Goal: Transaction & Acquisition: Obtain resource

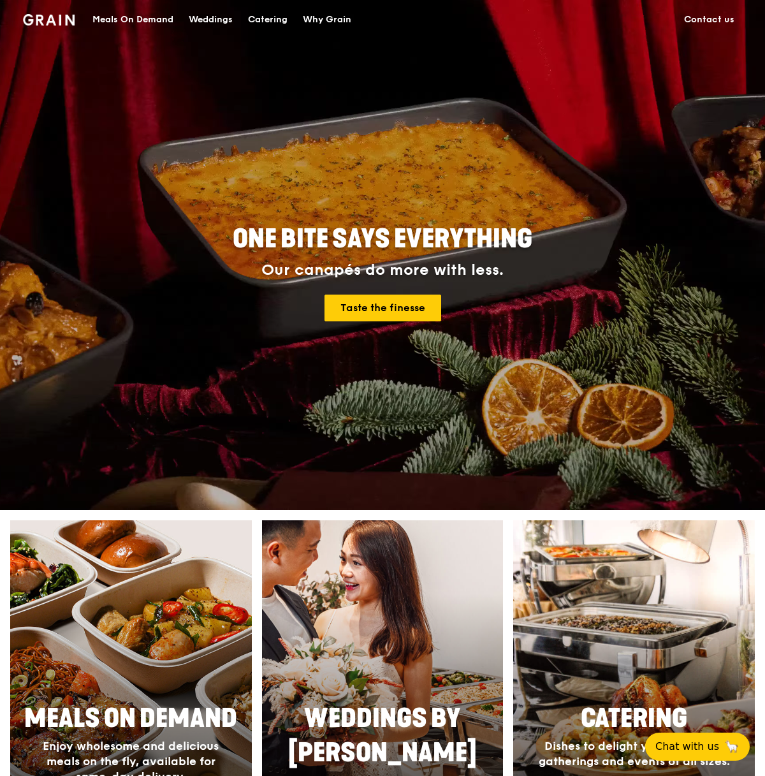
click at [273, 19] on div "Catering" at bounding box center [268, 20] width 40 height 38
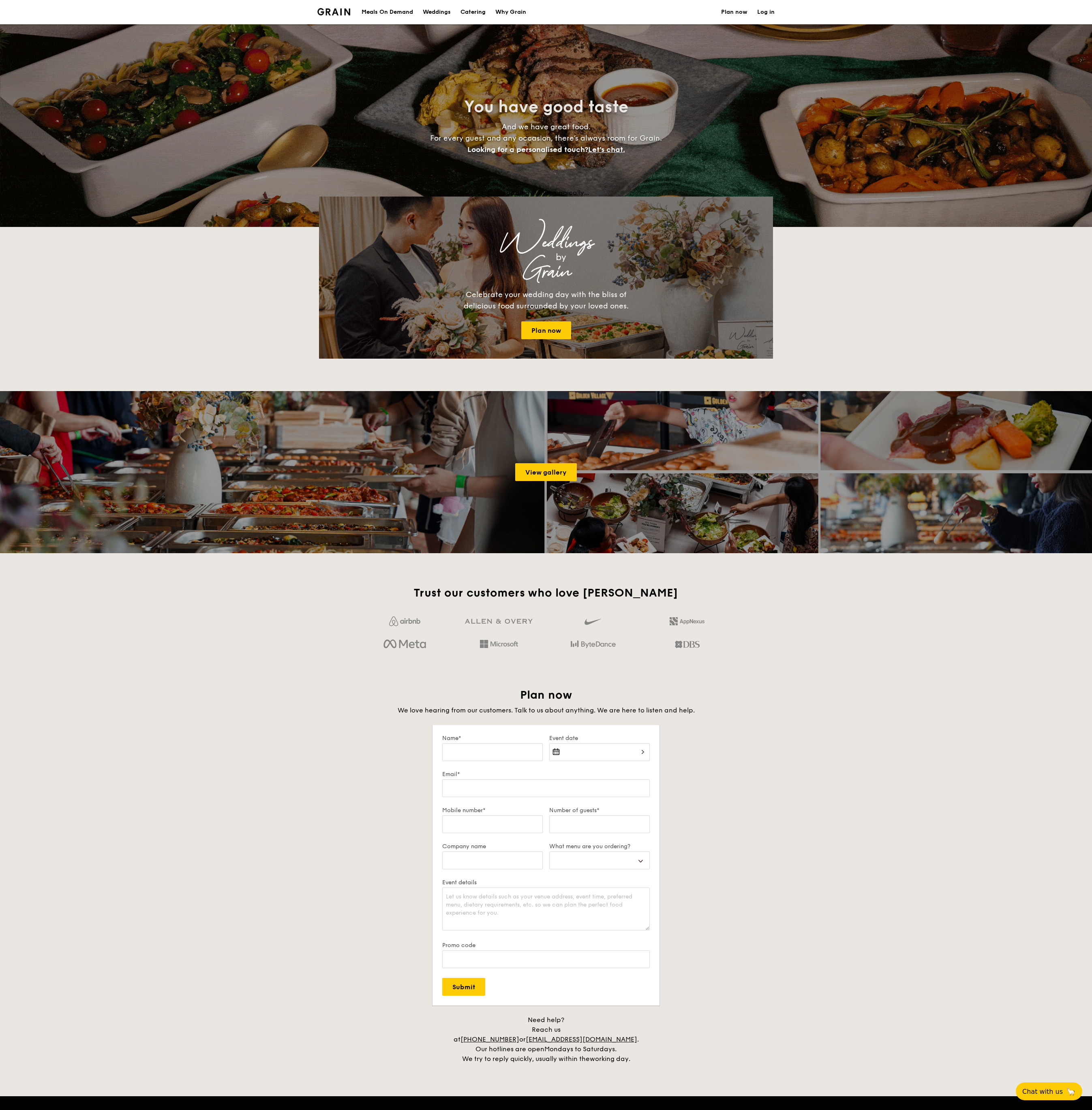
select select
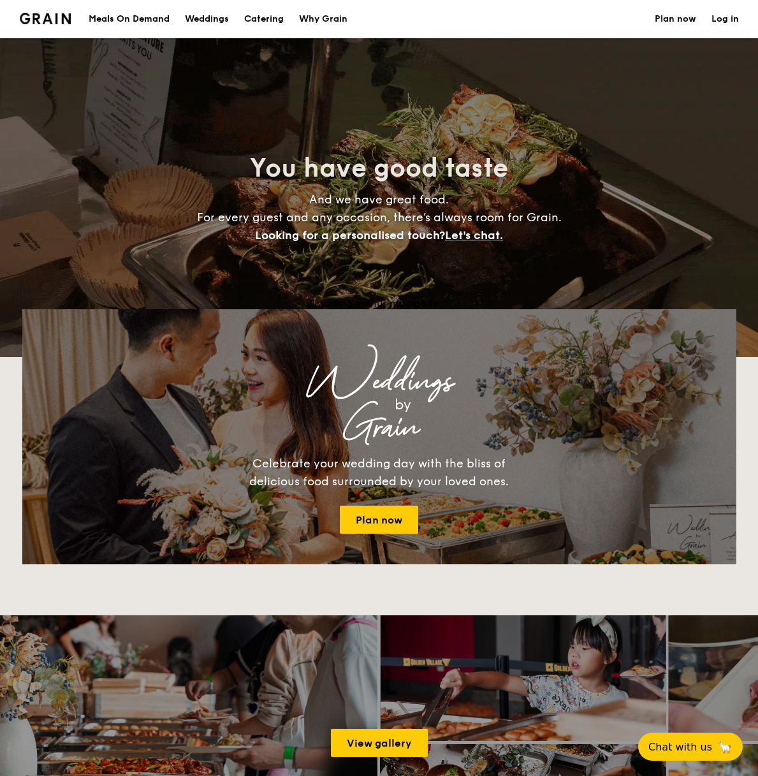
click at [273, 15] on h1 "Catering" at bounding box center [264, 19] width 40 height 38
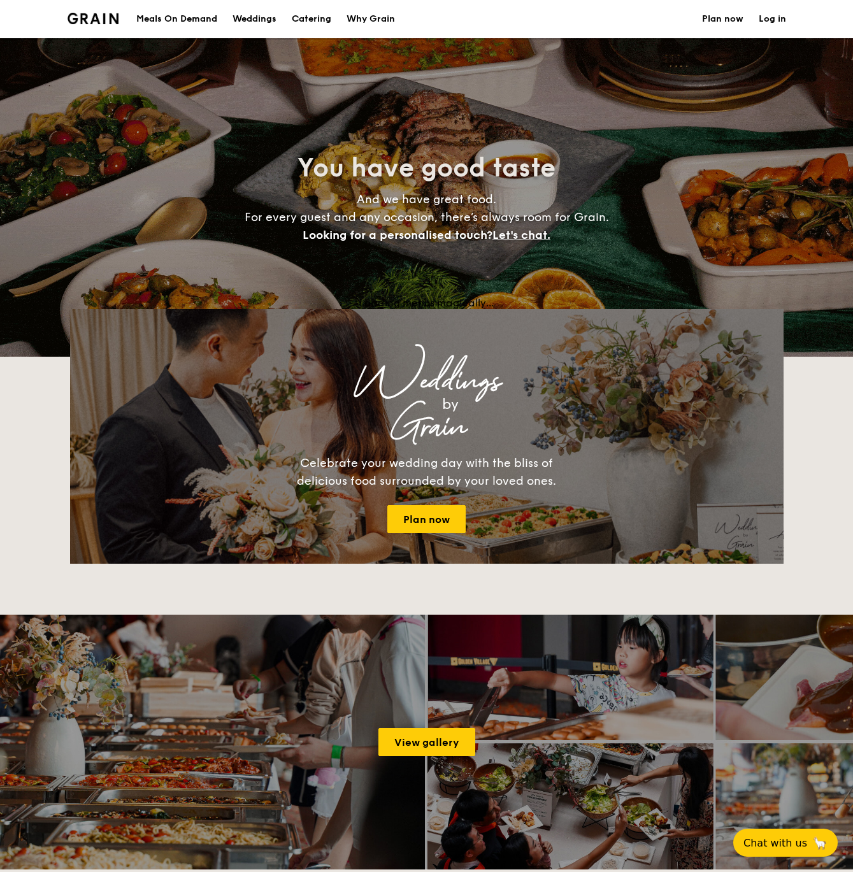
click at [314, 17] on h1 "Catering" at bounding box center [312, 19] width 40 height 38
click at [162, 15] on div "Meals On Demand" at bounding box center [176, 19] width 81 height 38
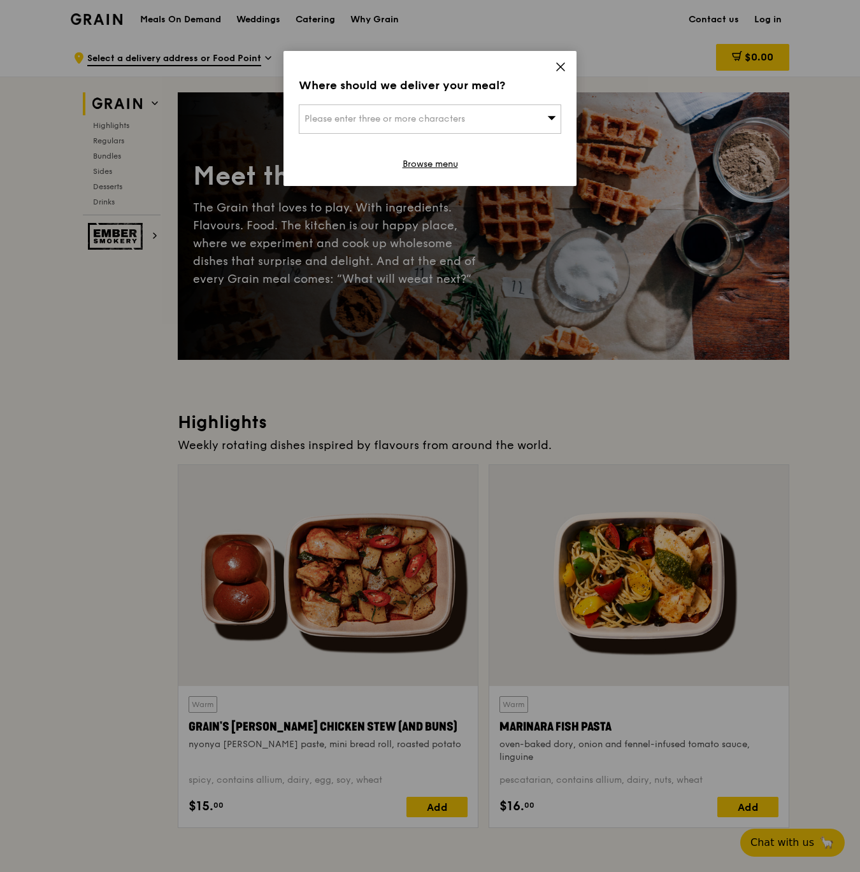
click at [493, 106] on div "Please enter three or more characters" at bounding box center [430, 119] width 263 height 29
click at [560, 69] on icon at bounding box center [560, 66] width 11 height 11
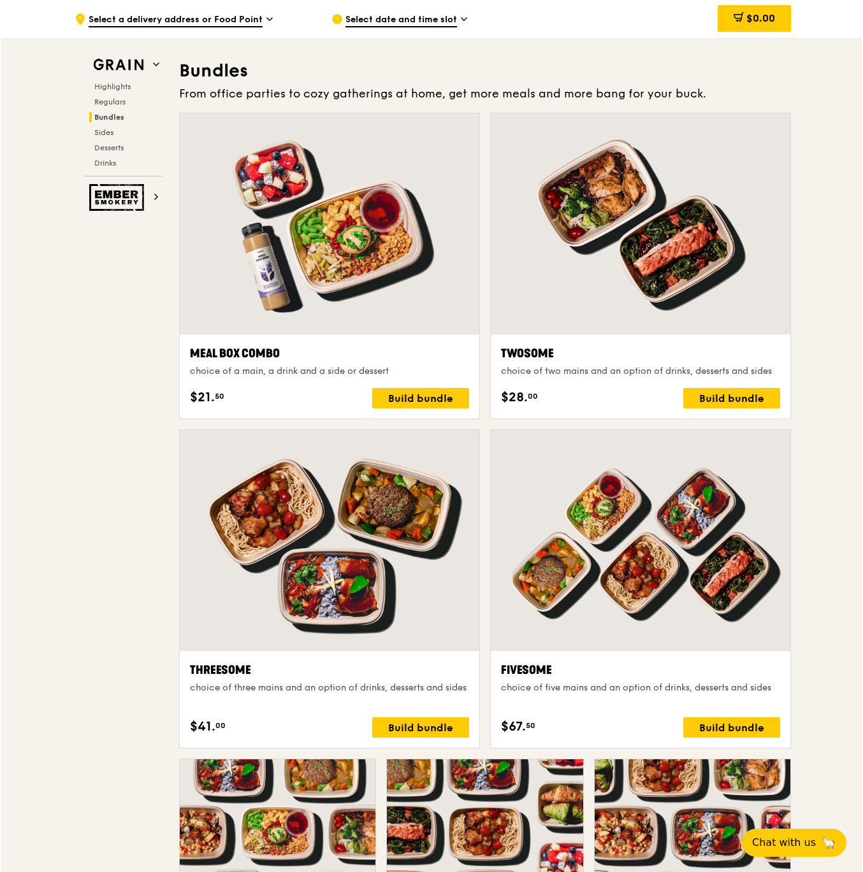
scroll to position [1813, 0]
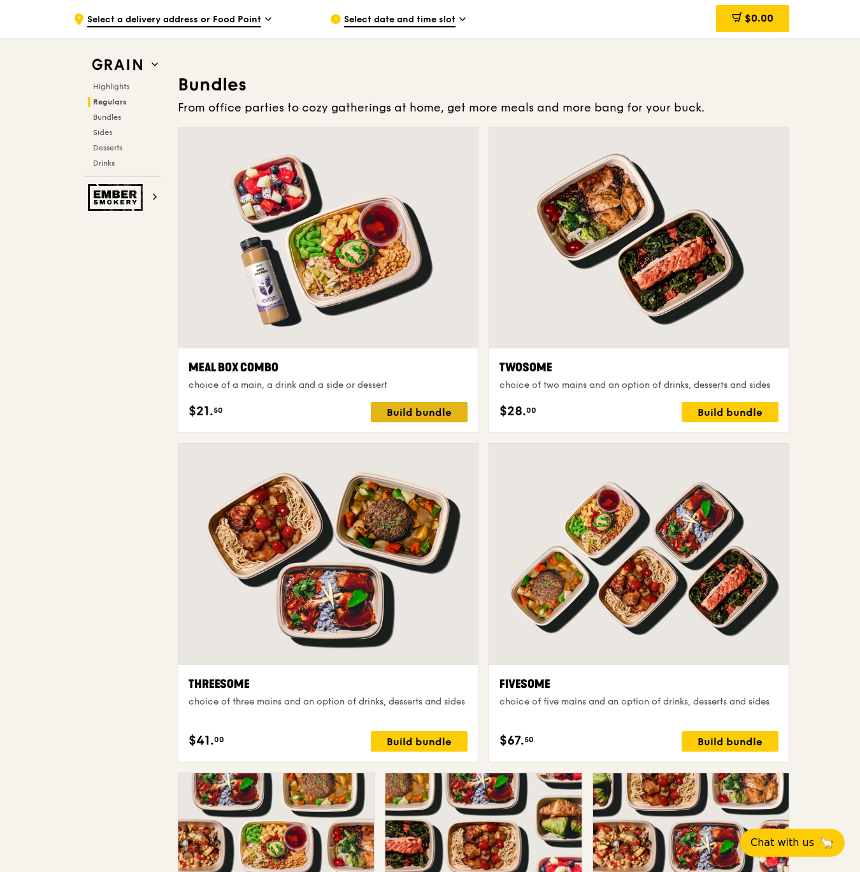
click at [432, 412] on div "Build bundle" at bounding box center [419, 412] width 97 height 20
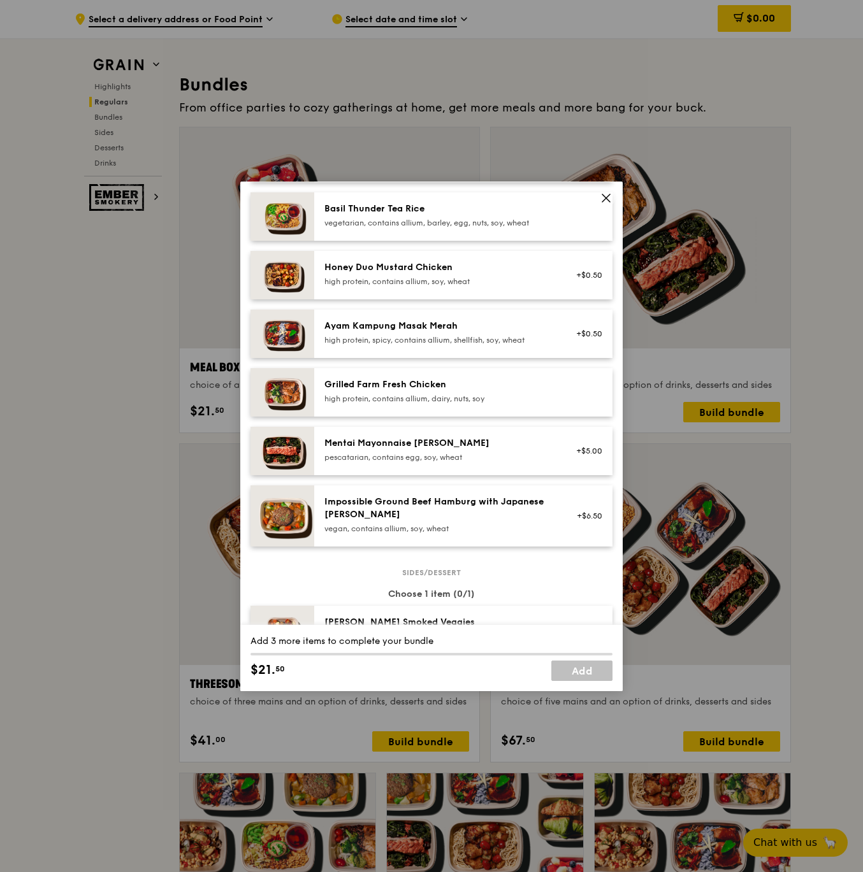
scroll to position [287, 0]
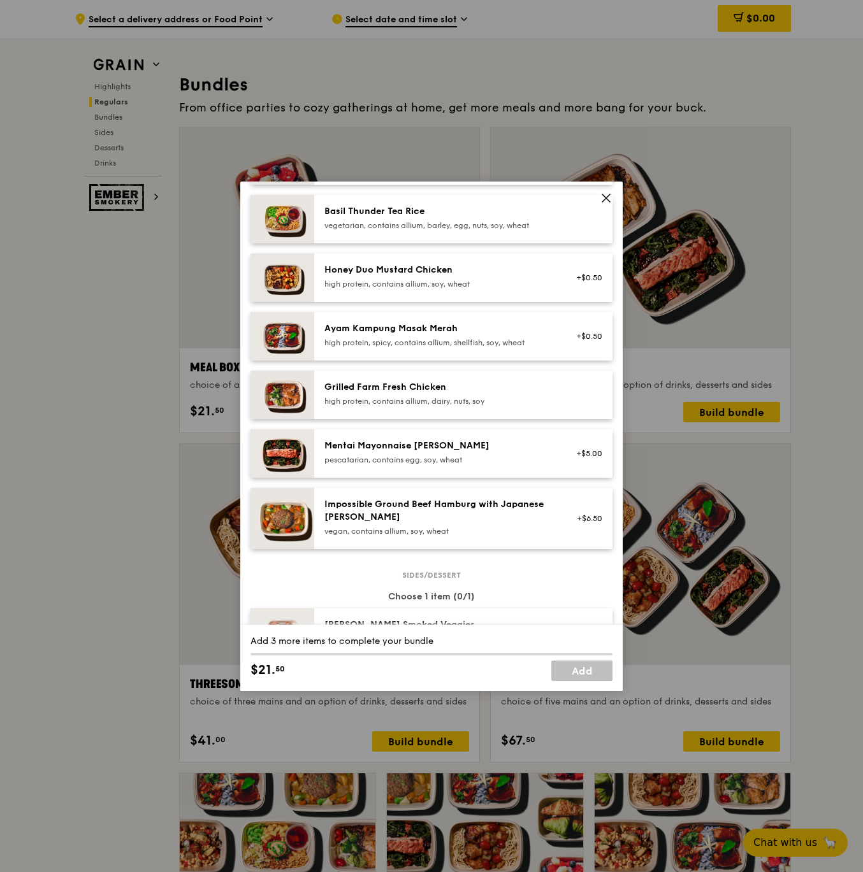
click at [434, 447] on div "Mentai Mayonnaise Aburi Salmon" at bounding box center [438, 446] width 229 height 13
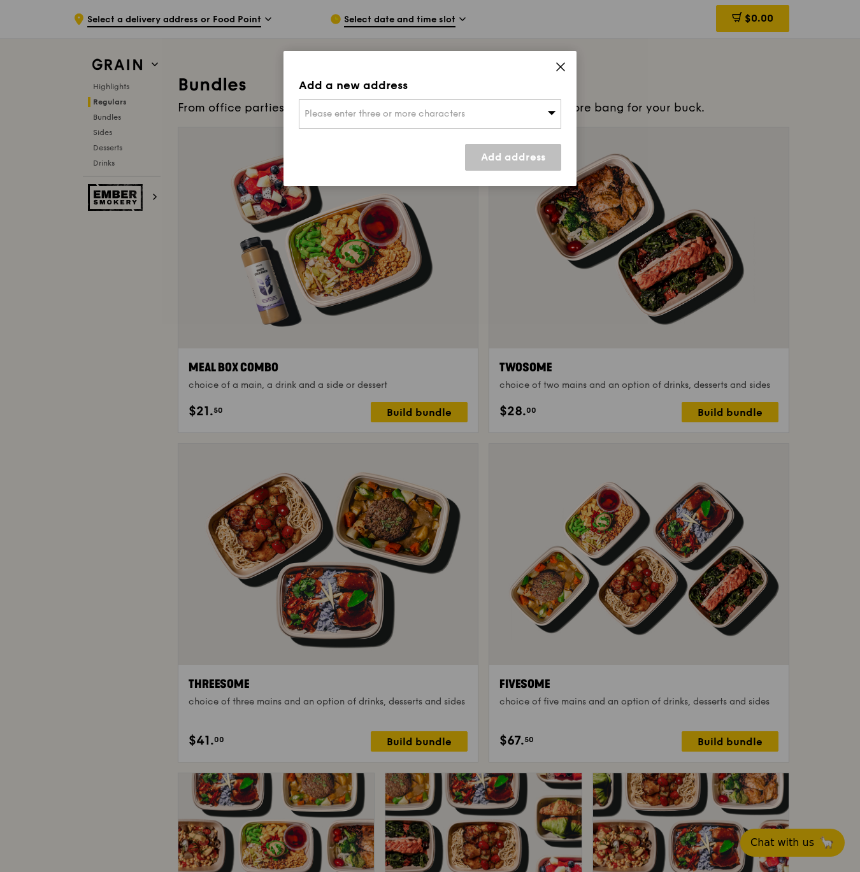
click at [465, 104] on div "Please enter three or more characters" at bounding box center [430, 113] width 263 height 29
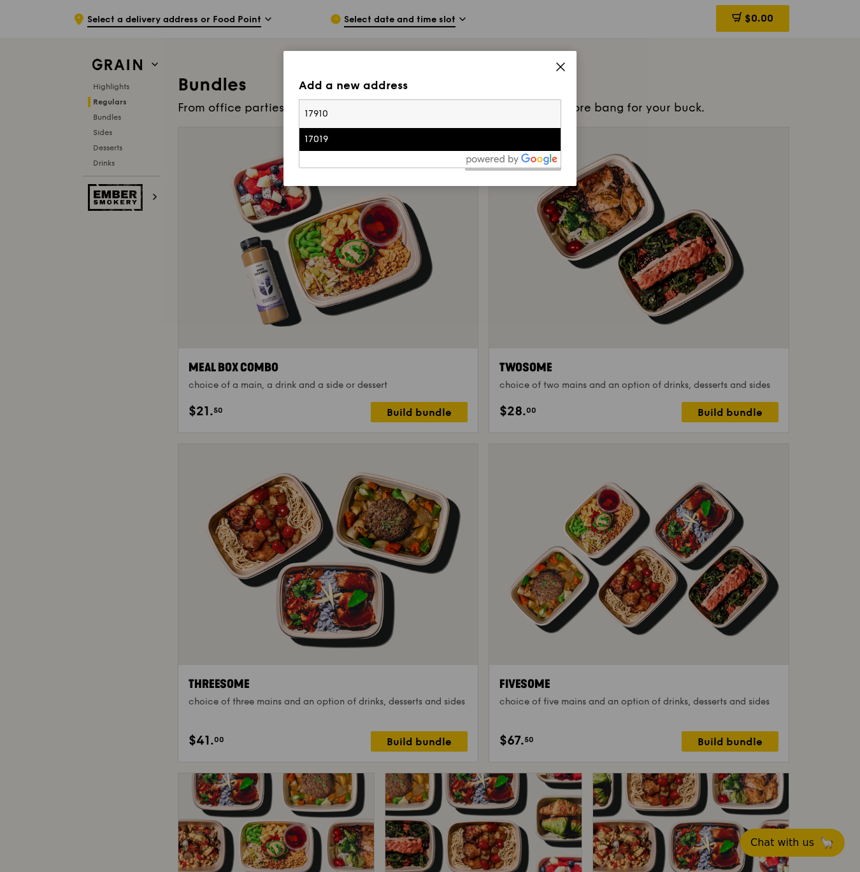
type input "179101"
click at [349, 145] on div "[STREET_ADDRESS]" at bounding box center [399, 139] width 189 height 13
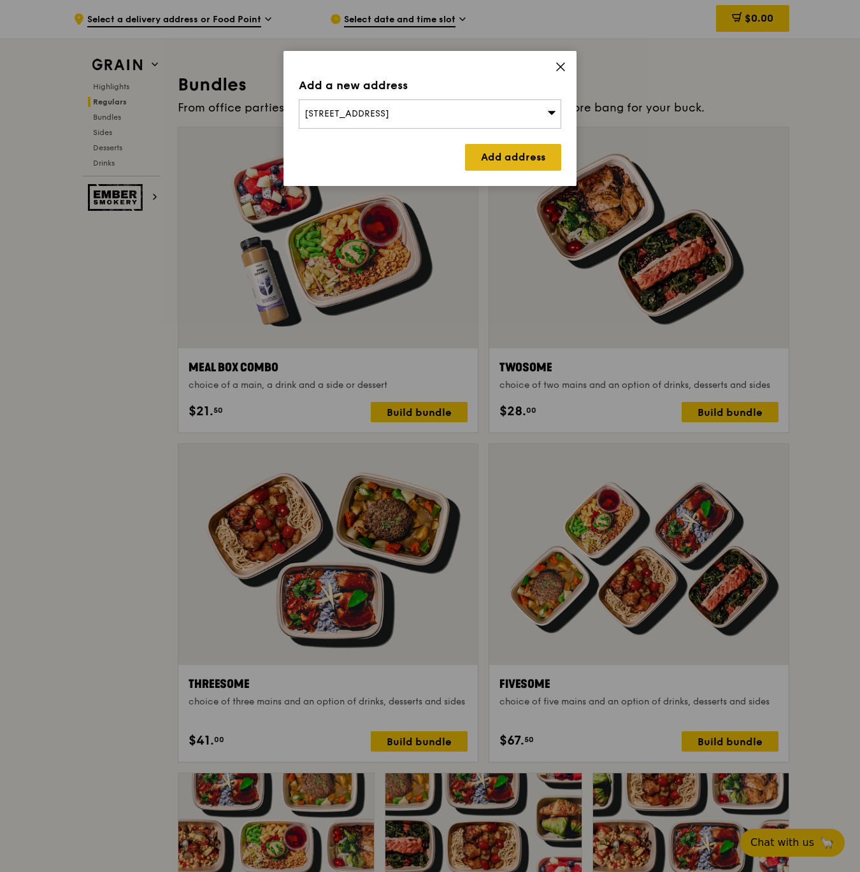
click at [505, 149] on link "Add address" at bounding box center [513, 157] width 96 height 27
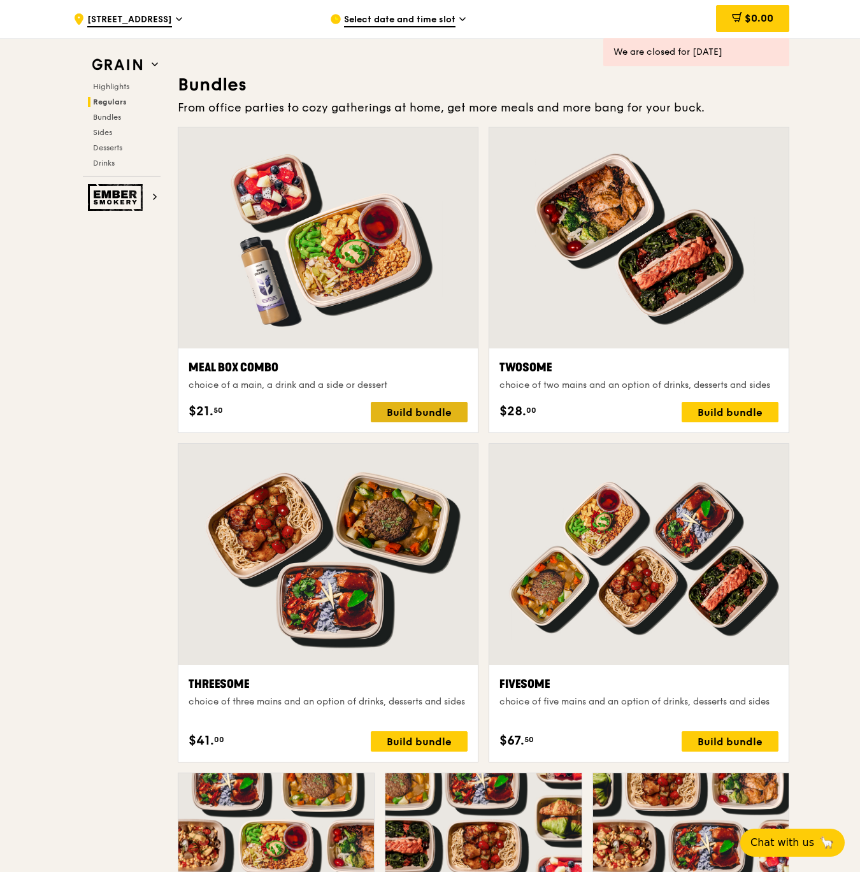
click at [413, 415] on div "Build bundle" at bounding box center [419, 412] width 97 height 20
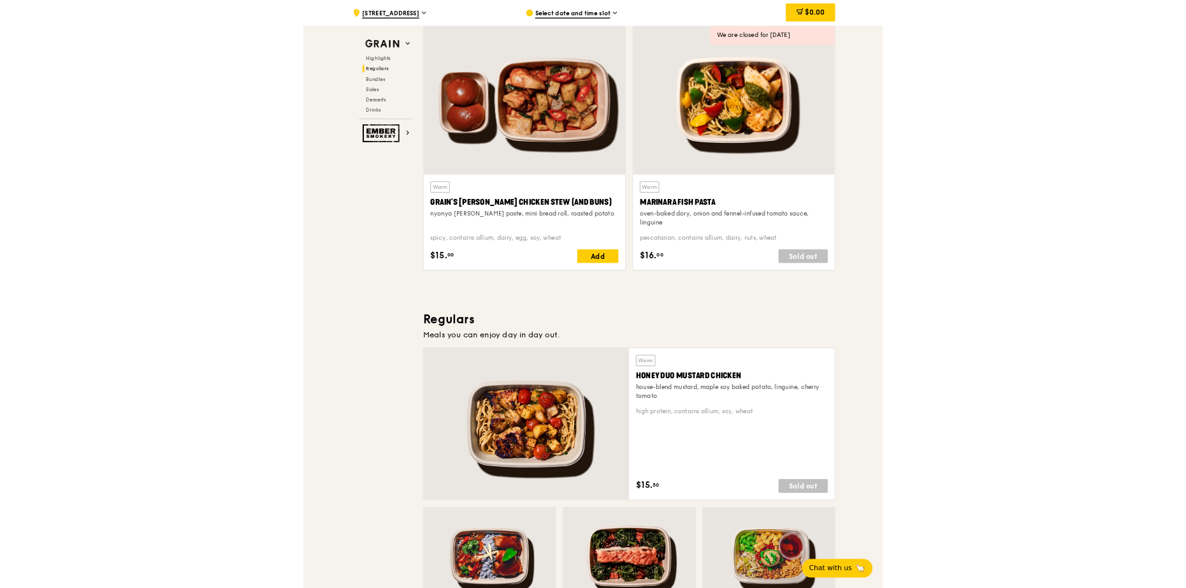
scroll to position [0, 0]
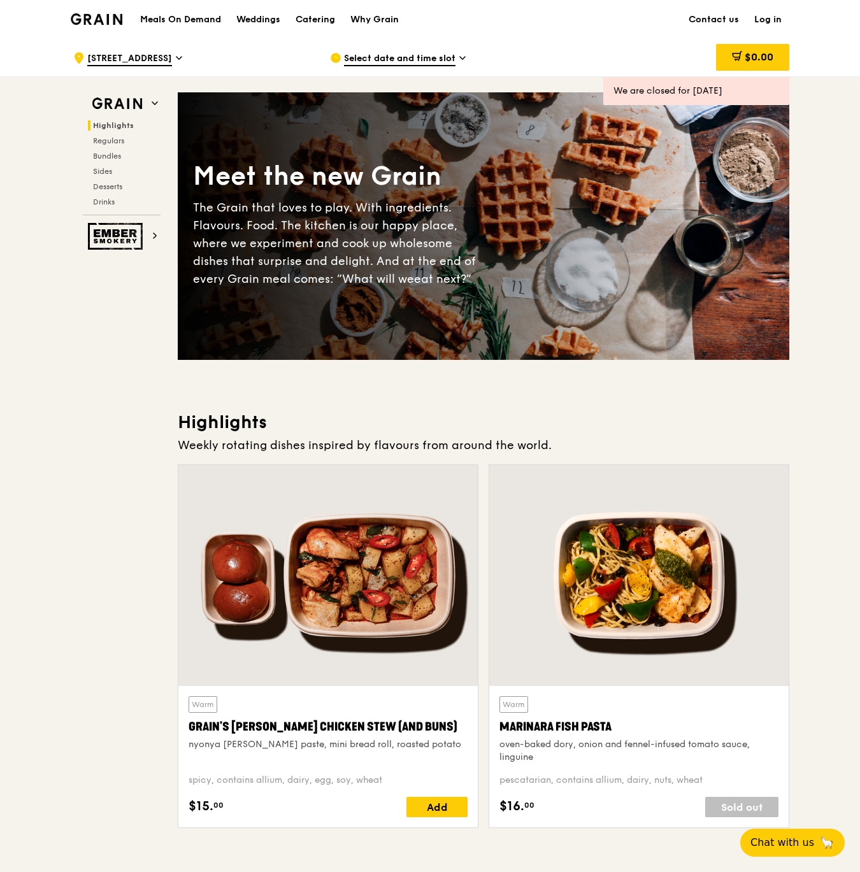
click at [414, 51] on div "Select date and time slot" at bounding box center [448, 58] width 236 height 38
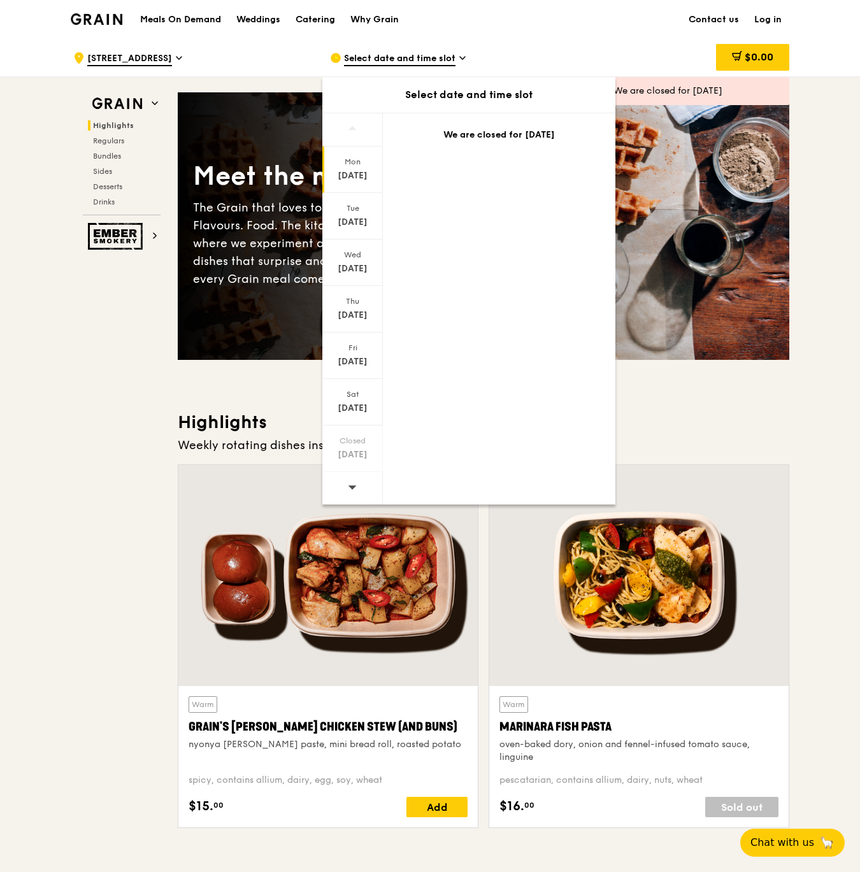
click at [359, 483] on div at bounding box center [352, 488] width 61 height 32
click at [355, 484] on icon at bounding box center [352, 487] width 9 height 10
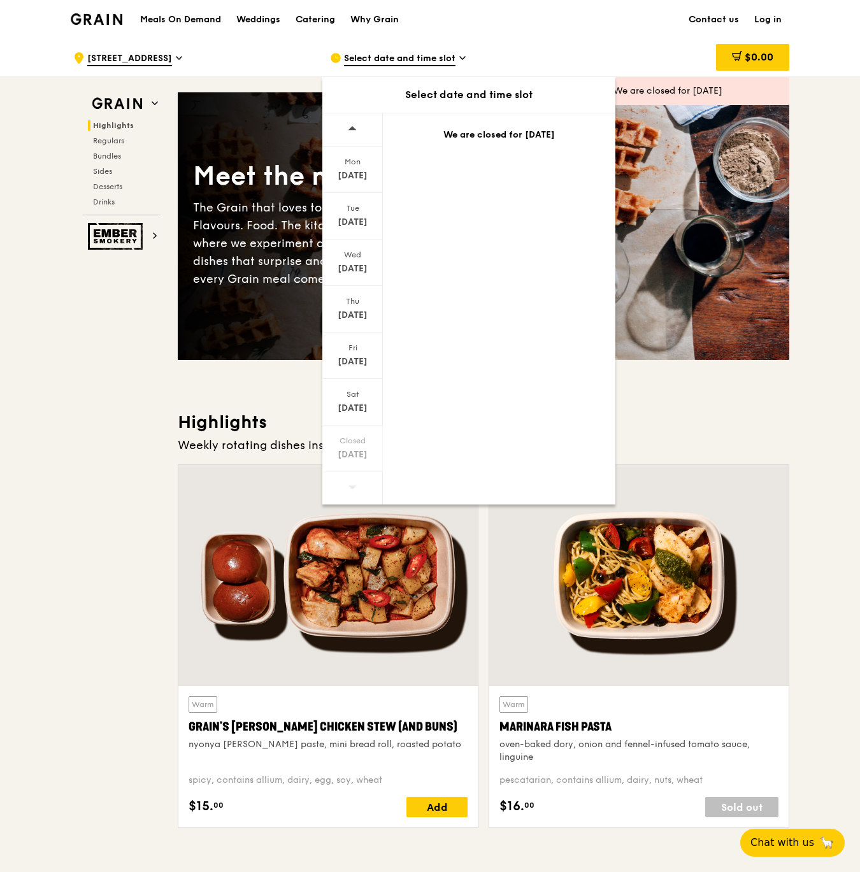
click at [349, 489] on icon at bounding box center [352, 487] width 9 height 10
click at [388, 47] on div "Select date and time slot" at bounding box center [448, 58] width 236 height 38
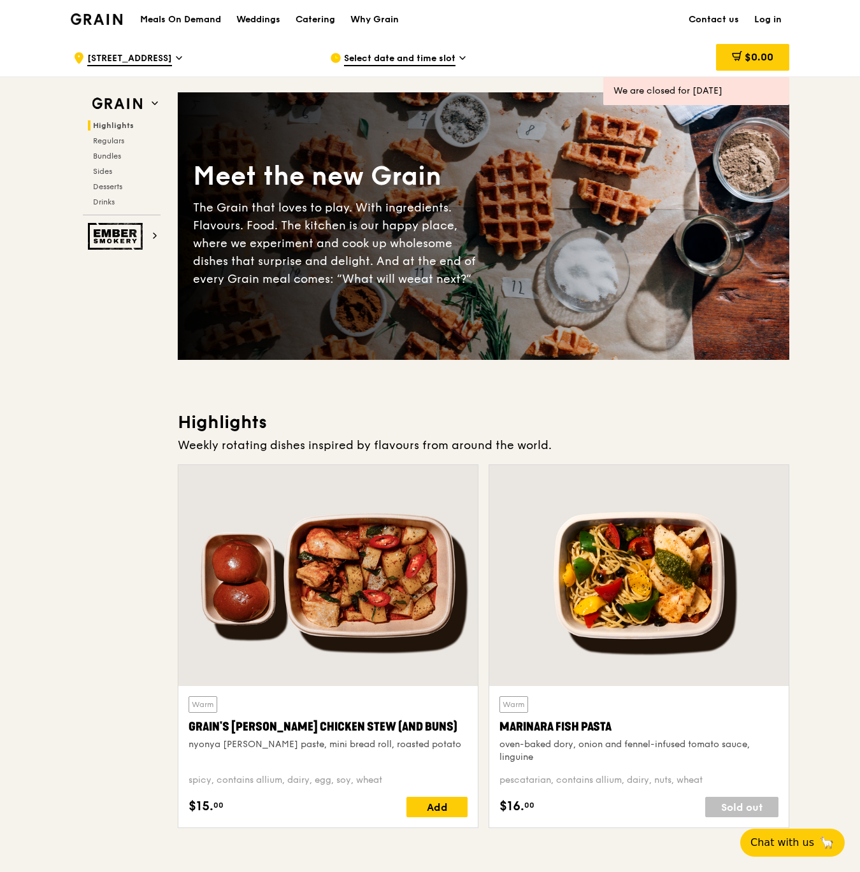
click at [380, 60] on span "Select date and time slot" at bounding box center [400, 59] width 112 height 14
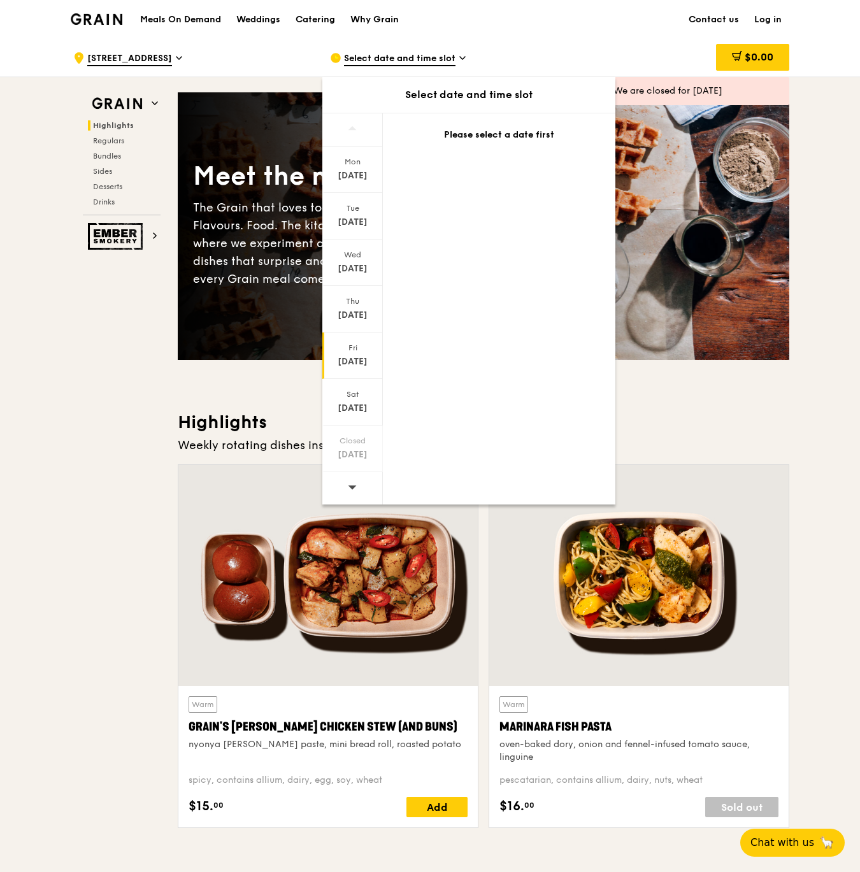
click at [353, 333] on div "Fri Sep 19" at bounding box center [352, 356] width 61 height 47
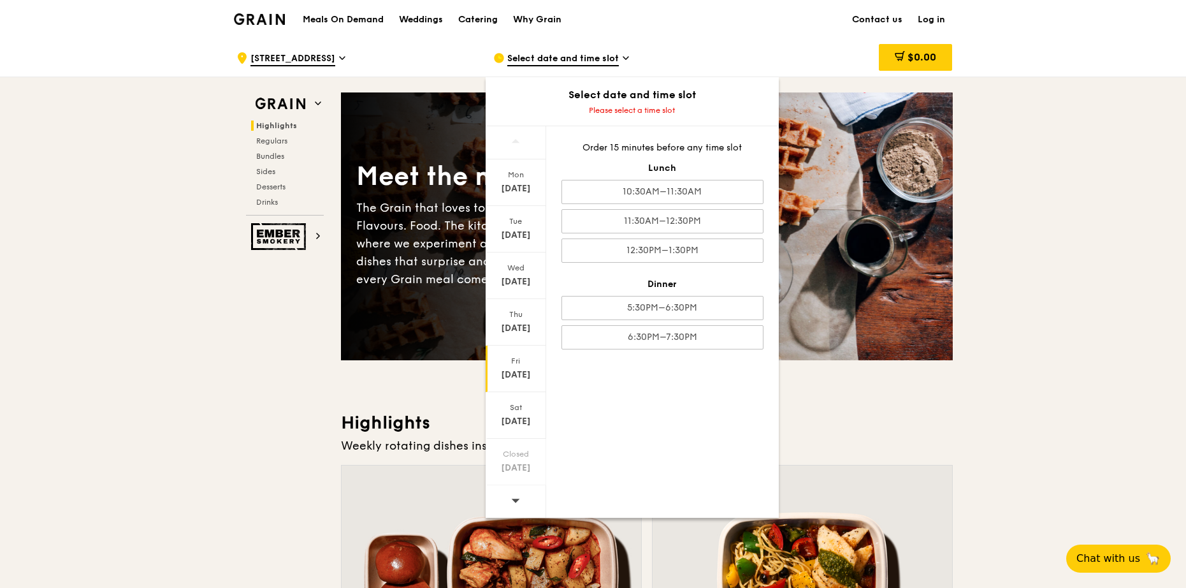
click at [740, 40] on div "$0.00" at bounding box center [850, 58] width 220 height 38
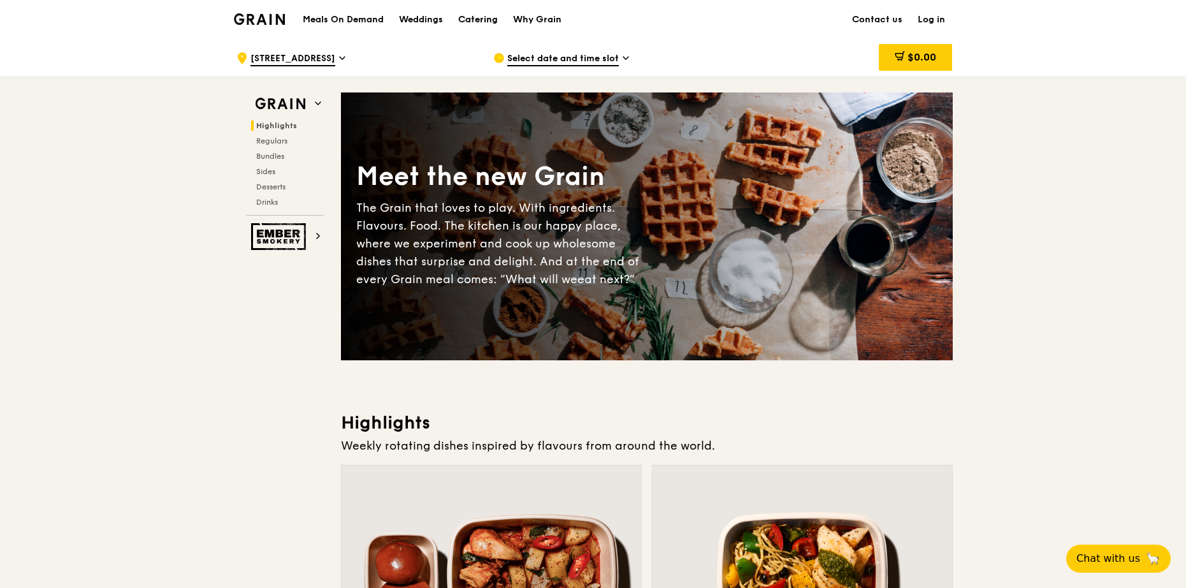
click at [472, 17] on div "Catering" at bounding box center [478, 20] width 40 height 38
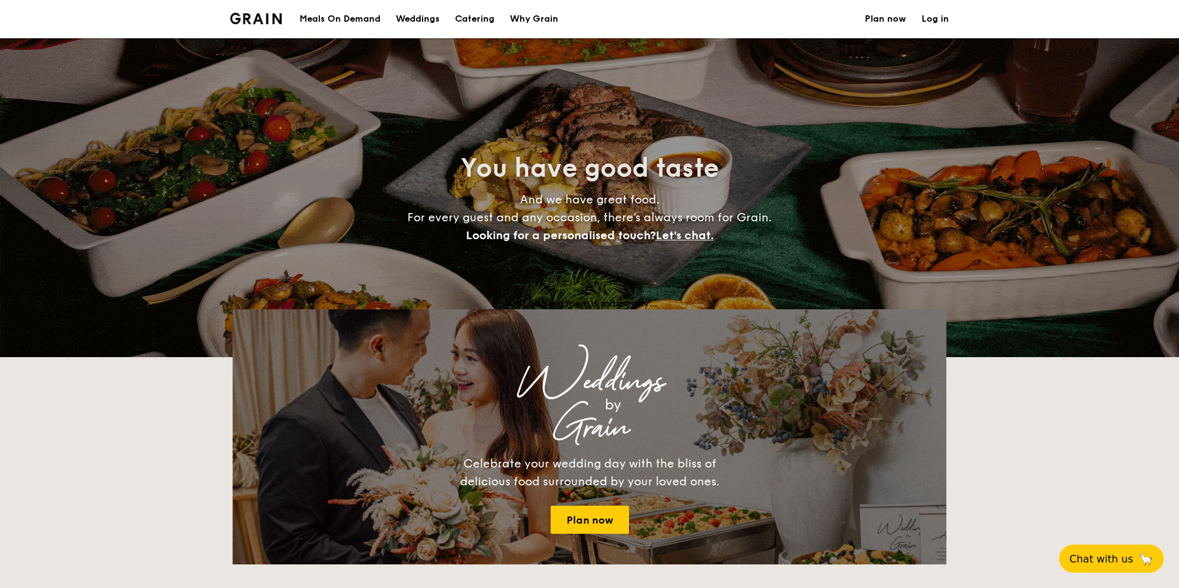
select select
click at [593, 300] on div "Loading menus magically..." at bounding box center [590, 303] width 714 height 12
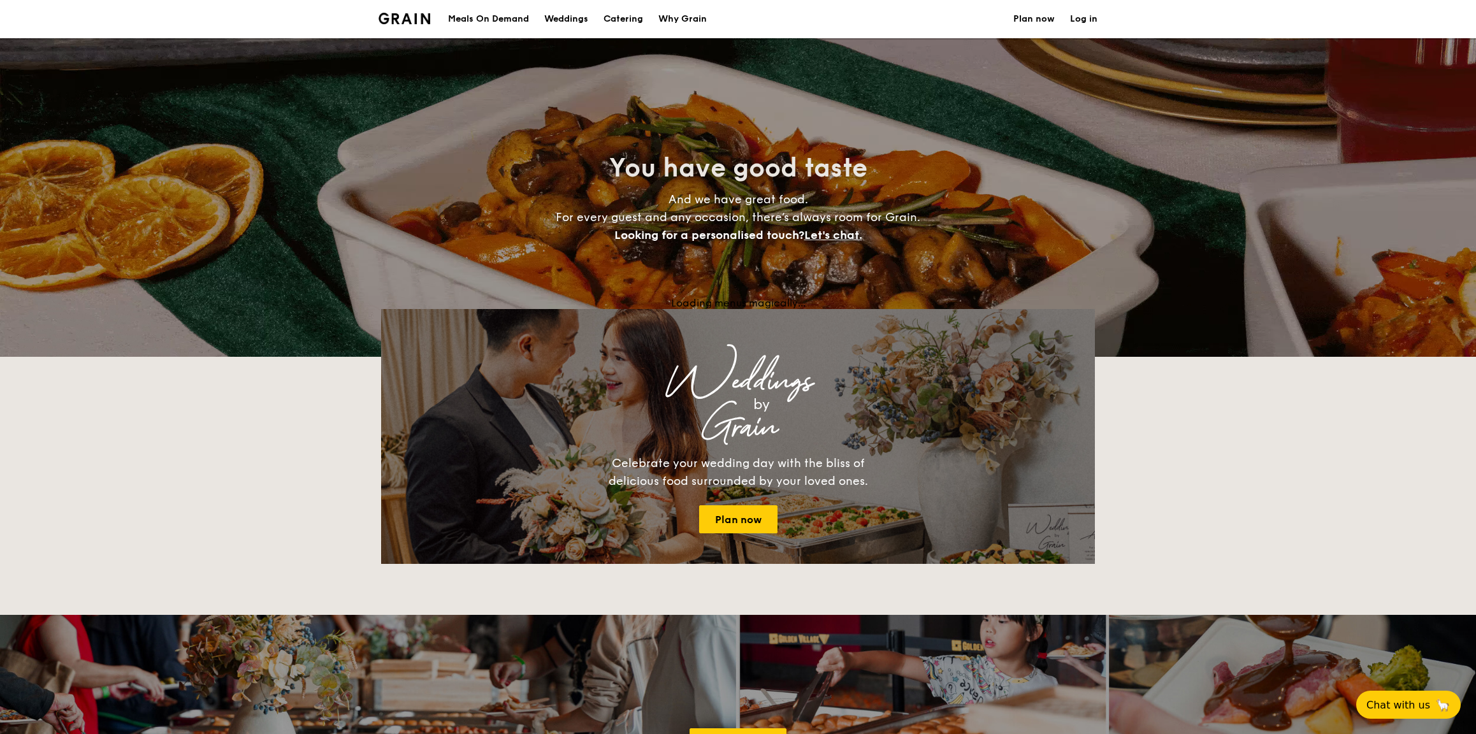
click at [413, 17] on img at bounding box center [405, 18] width 52 height 11
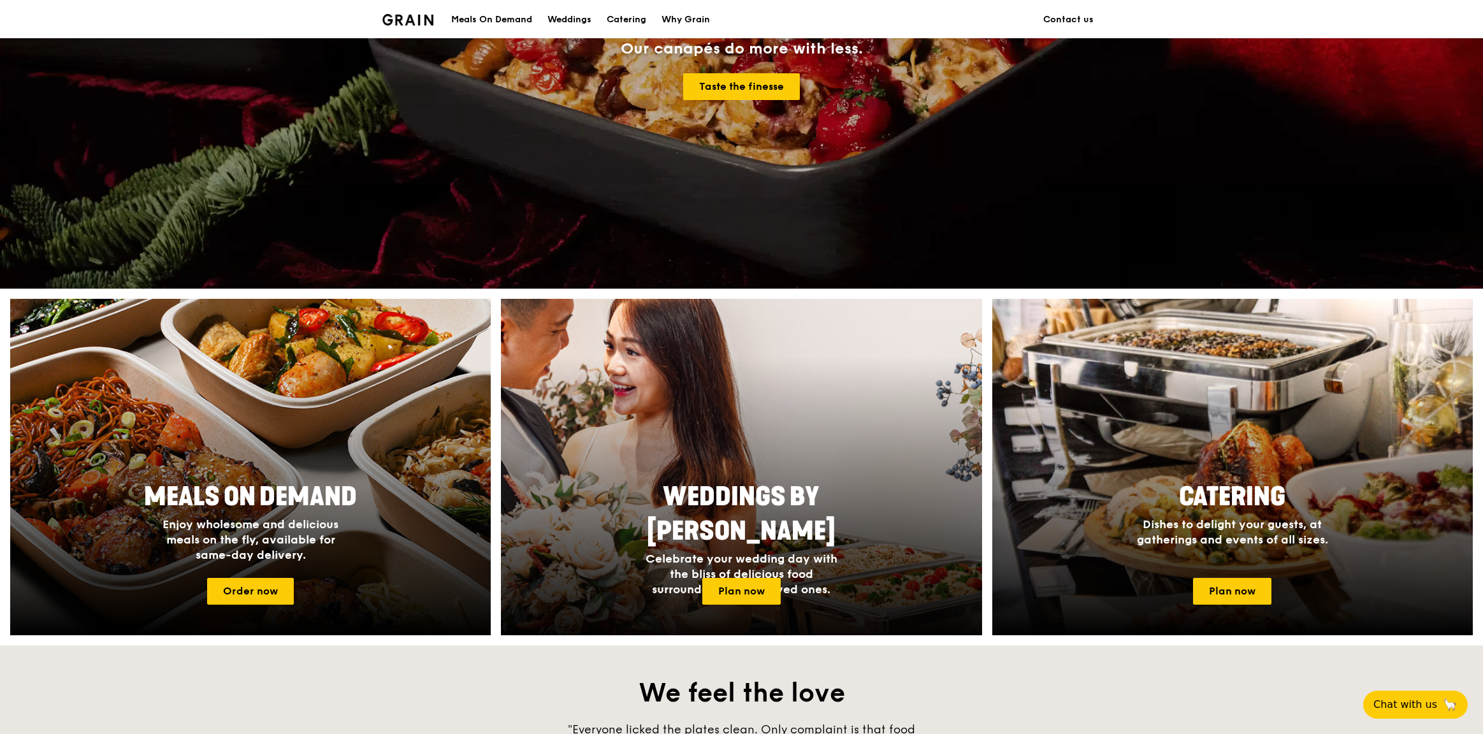
scroll to position [319, 0]
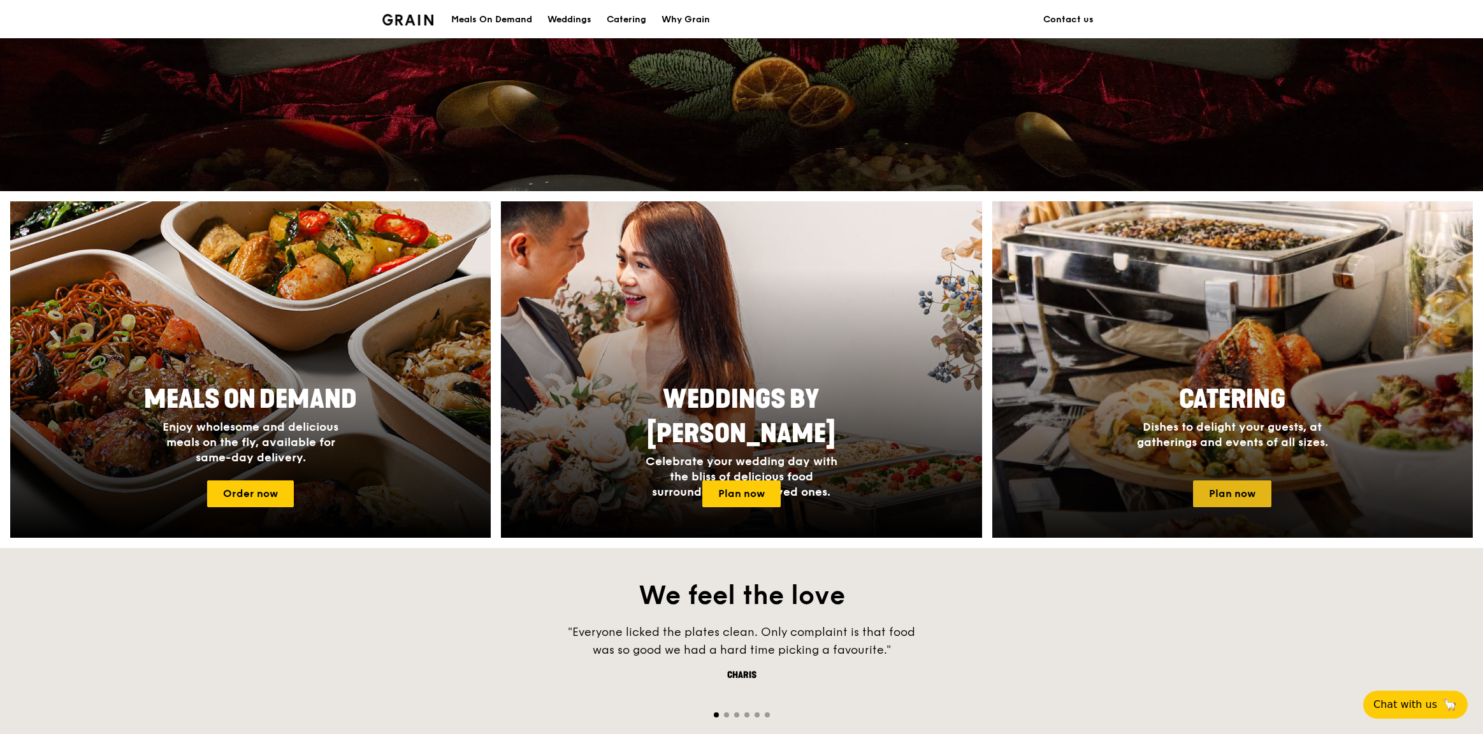
click at [1222, 496] on link "Plan now" at bounding box center [1232, 493] width 78 height 27
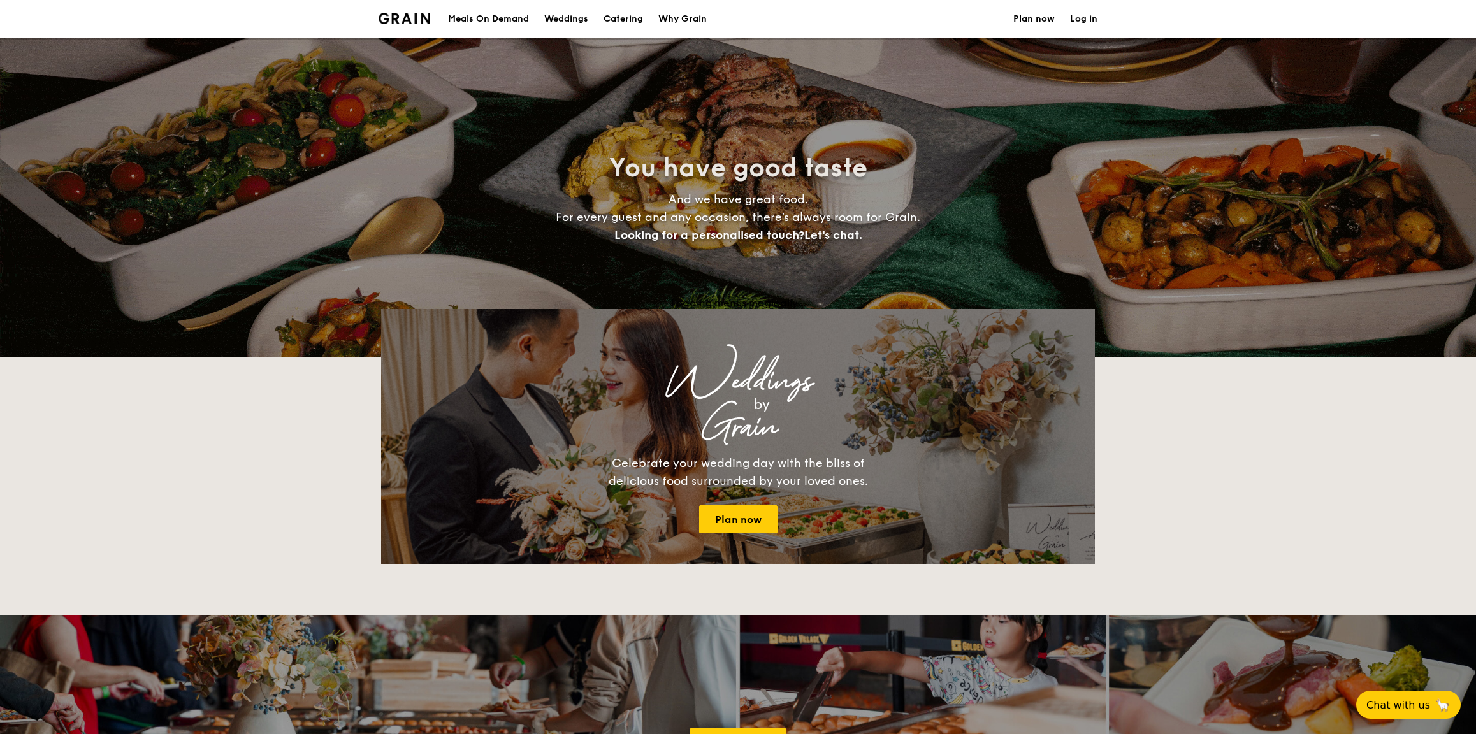
select select
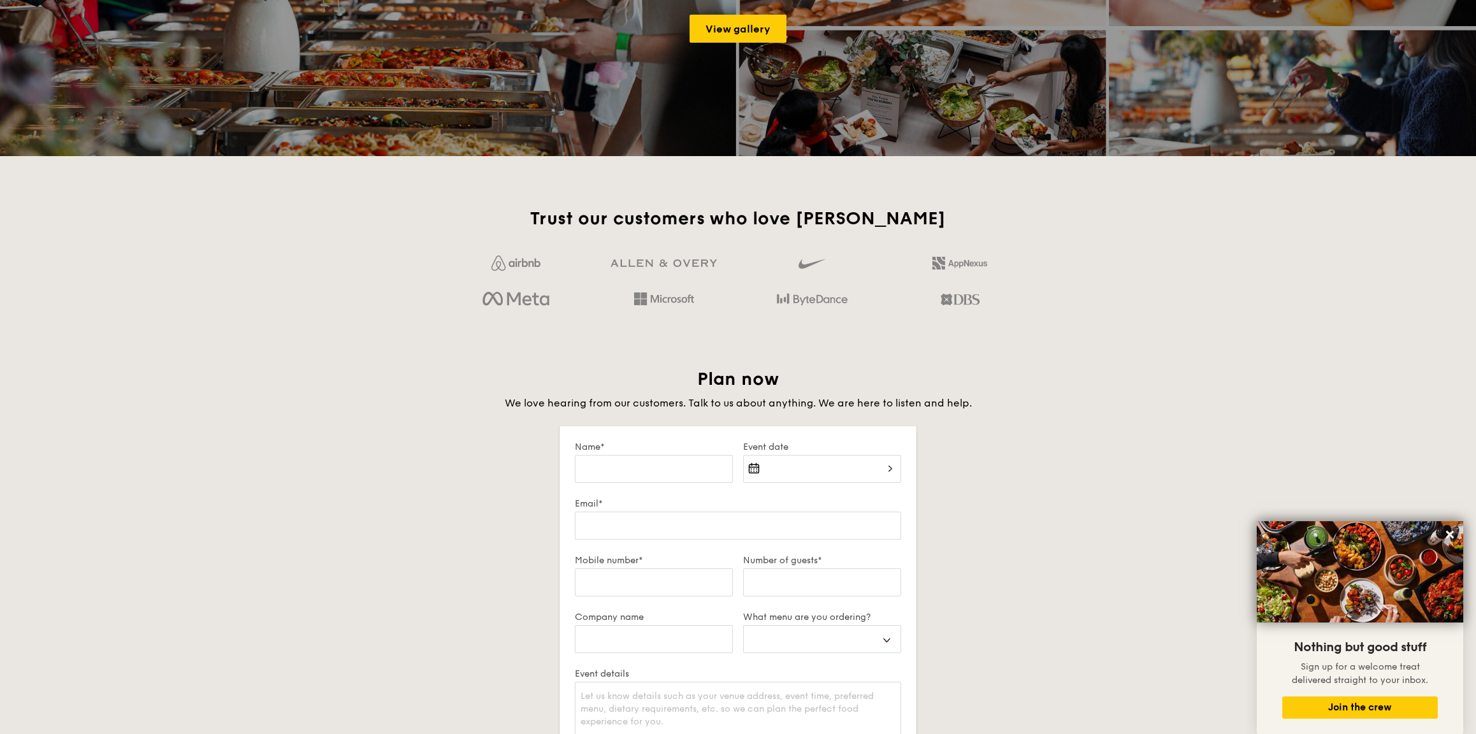
scroll to position [713, 0]
click at [1042, 526] on div "Plan now We love hearing from our customers. Talk to us about anything. We are …" at bounding box center [738, 663] width 714 height 591
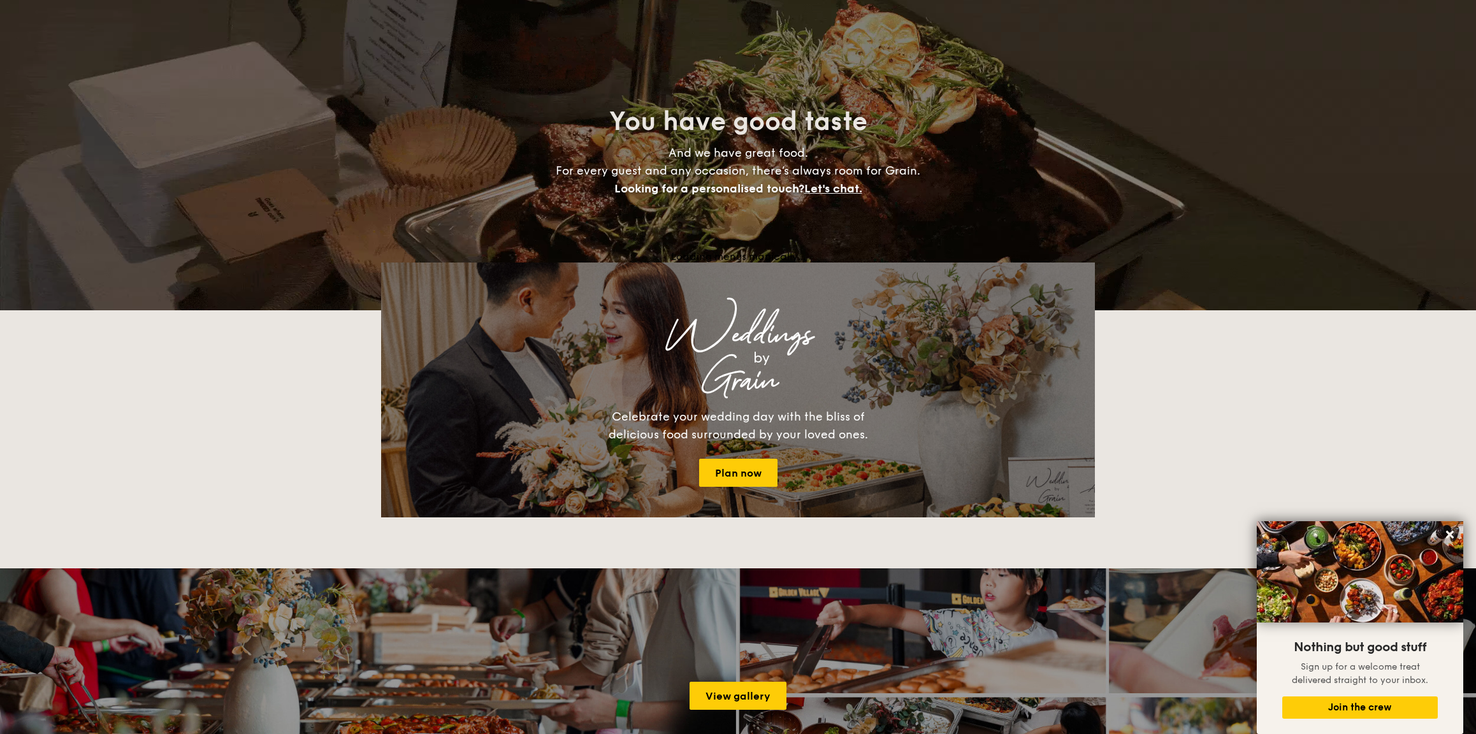
scroll to position [0, 0]
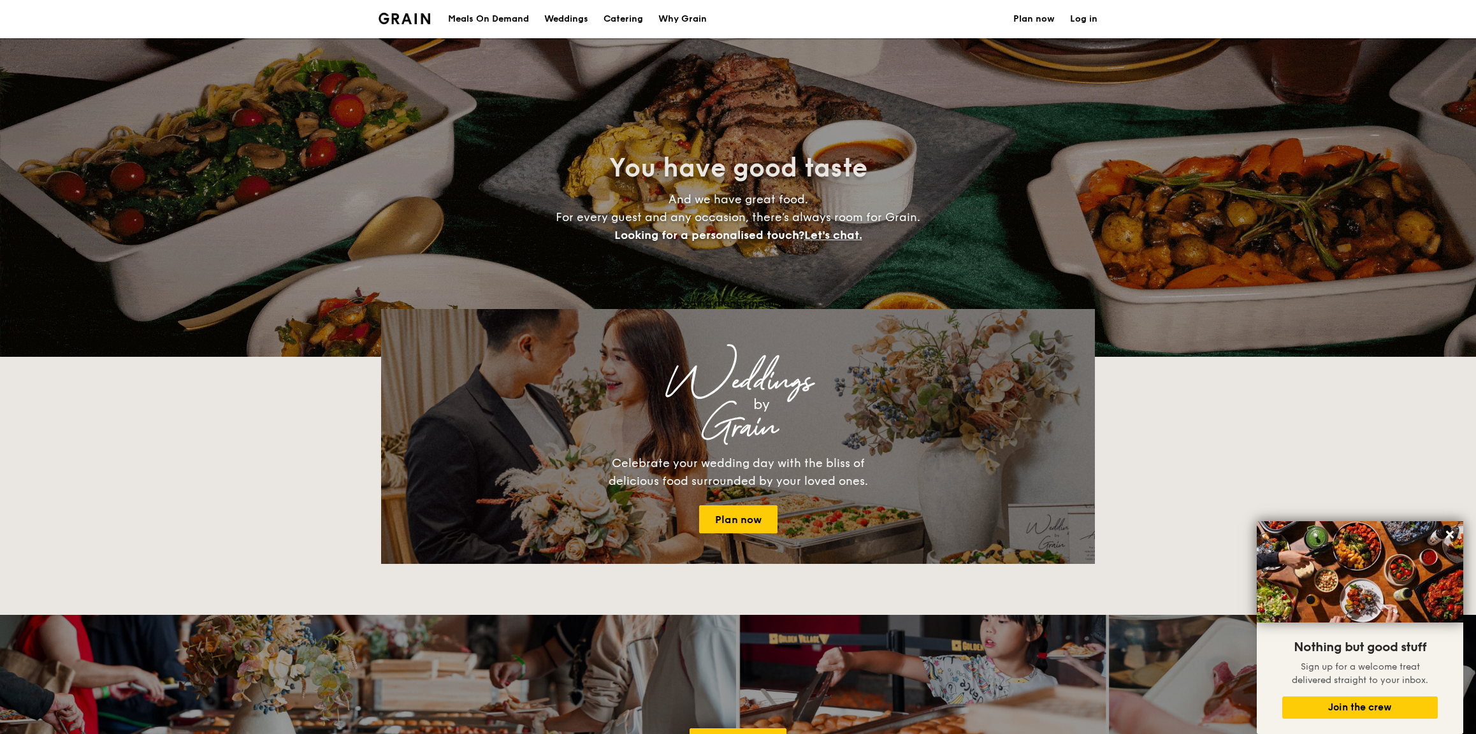
click at [491, 19] on div "Meals On Demand" at bounding box center [488, 19] width 81 height 38
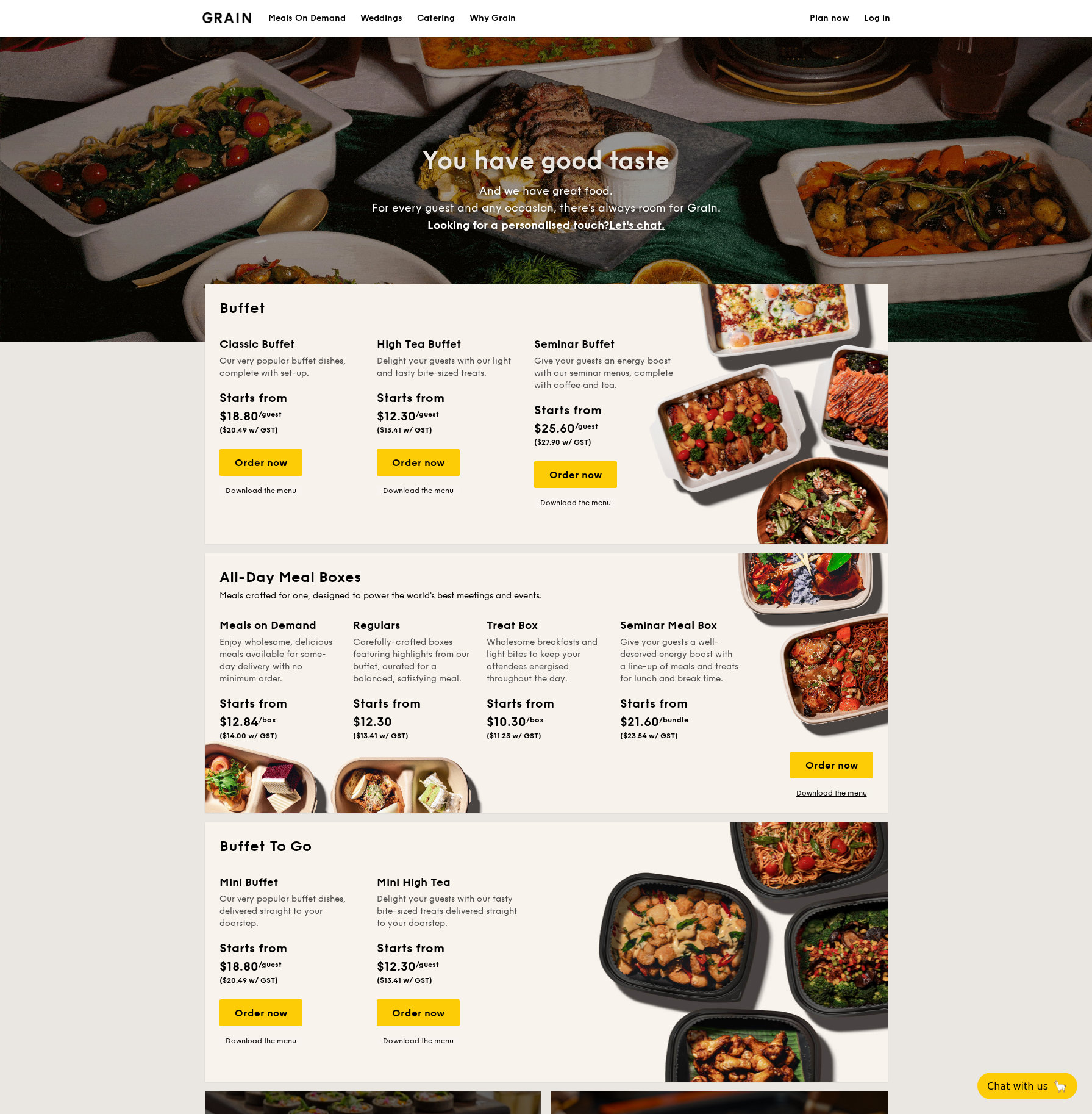
select select
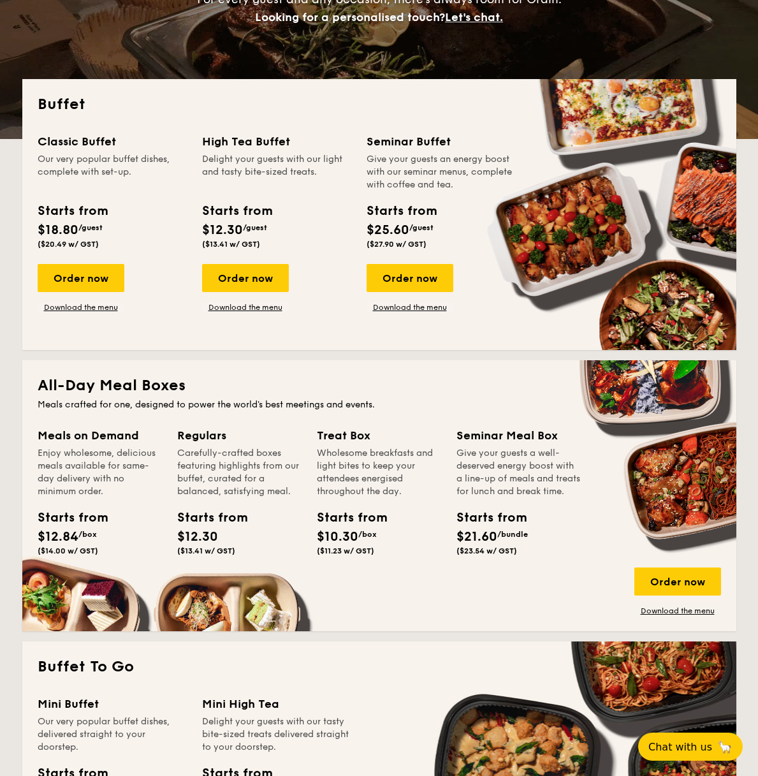
scroll to position [85, 0]
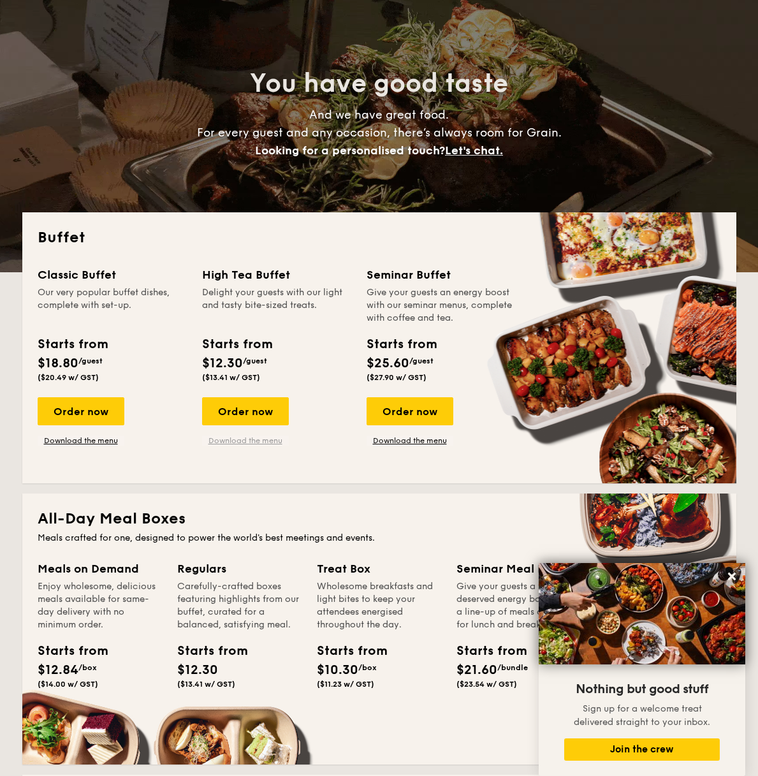
click at [245, 438] on link "Download the menu" at bounding box center [245, 440] width 87 height 10
